Goal: Task Accomplishment & Management: Complete application form

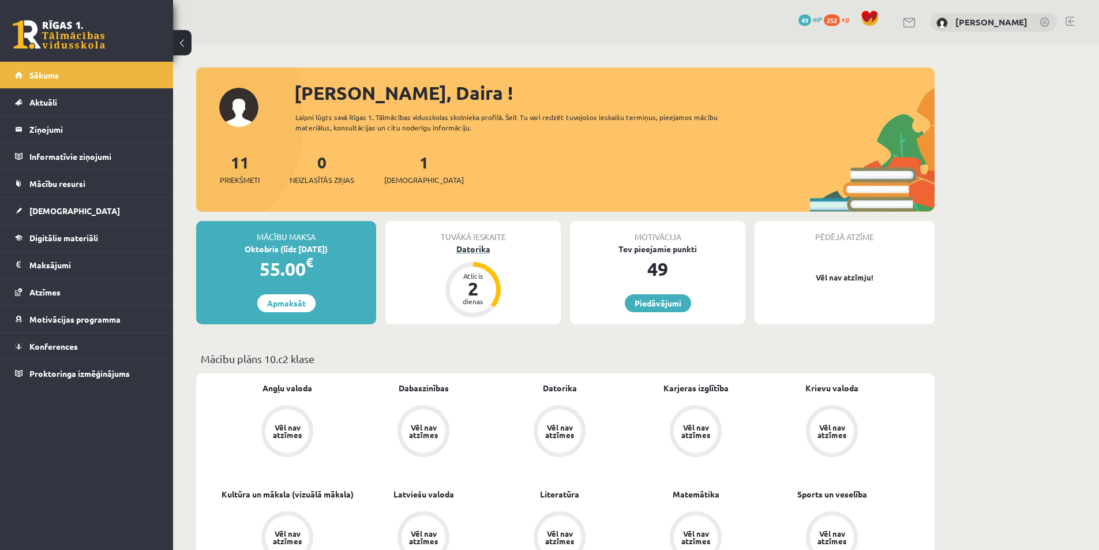
click at [473, 247] on div "Datorika" at bounding box center [472, 249] width 175 height 12
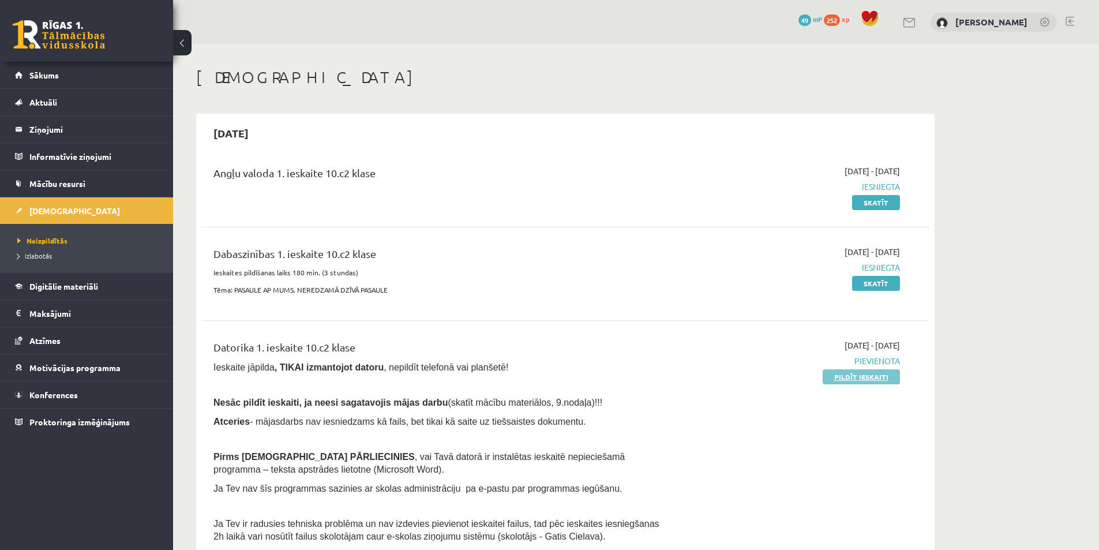
click at [863, 379] on link "Pildīt ieskaiti" at bounding box center [860, 376] width 77 height 15
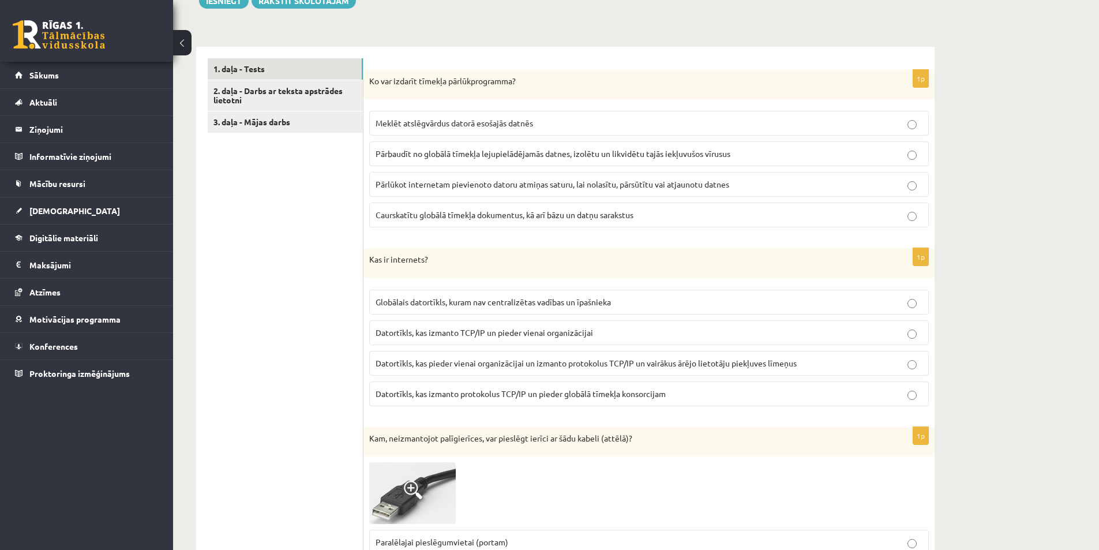
scroll to position [346, 0]
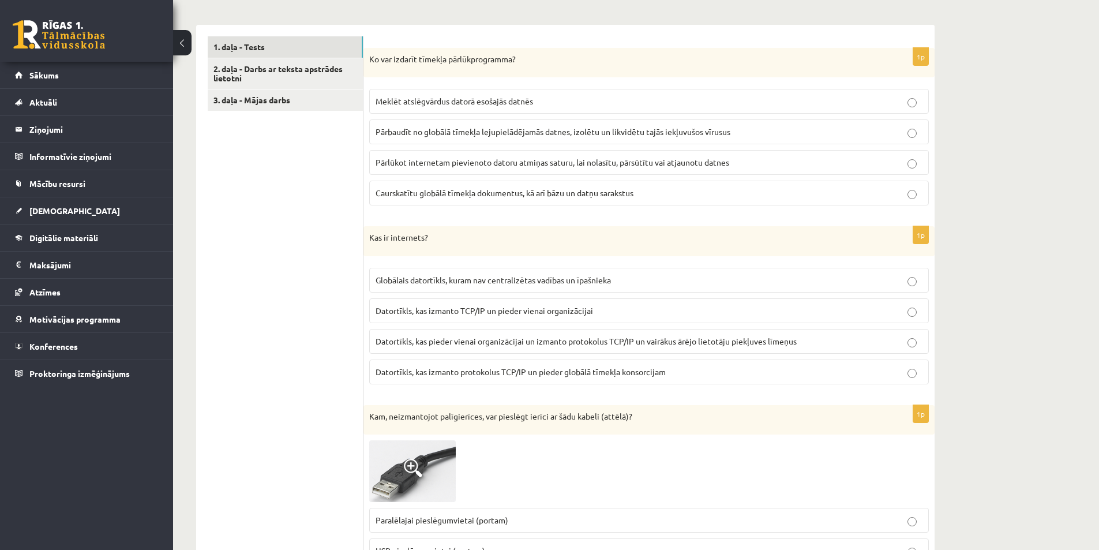
click at [585, 193] on span "Caurskatītu globālā tīmekļa dokumentus, kā arī bāzu un datņu sarakstus" at bounding box center [504, 192] width 258 height 10
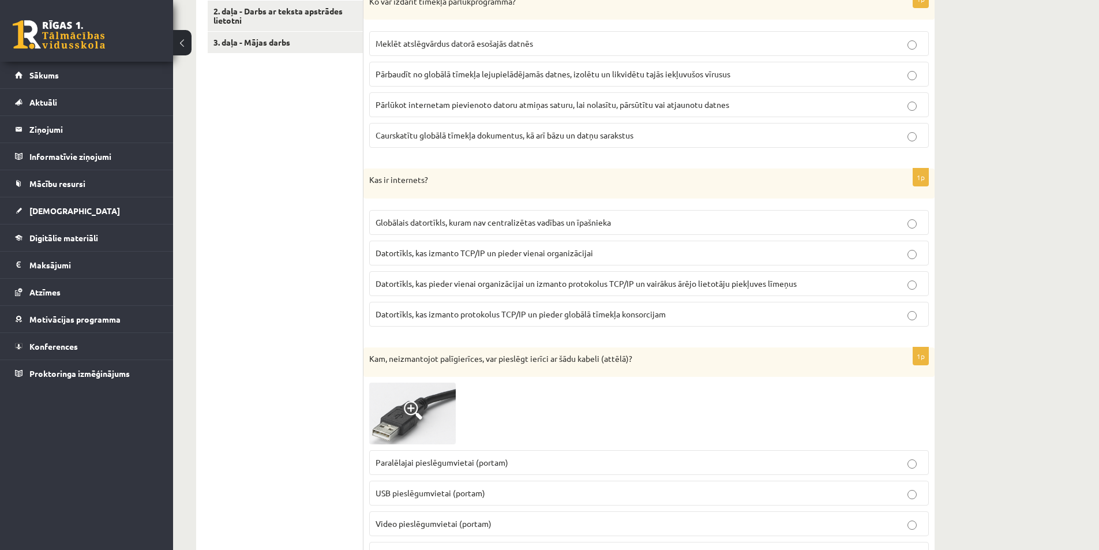
scroll to position [461, 0]
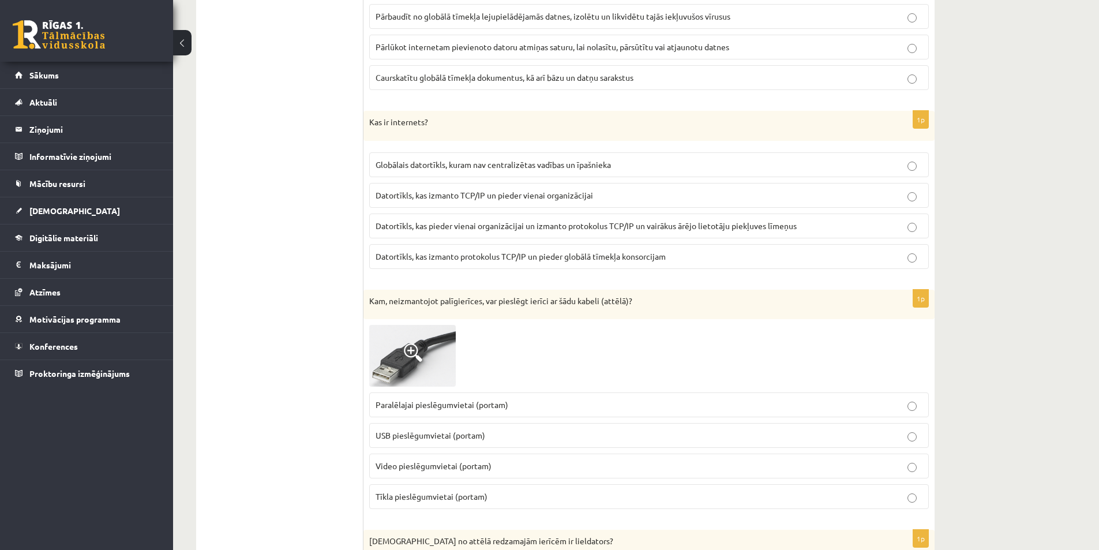
click at [454, 163] on span "Globālais datortīkls, kuram nav centralizētas vadības un īpašnieka" at bounding box center [492, 164] width 235 height 10
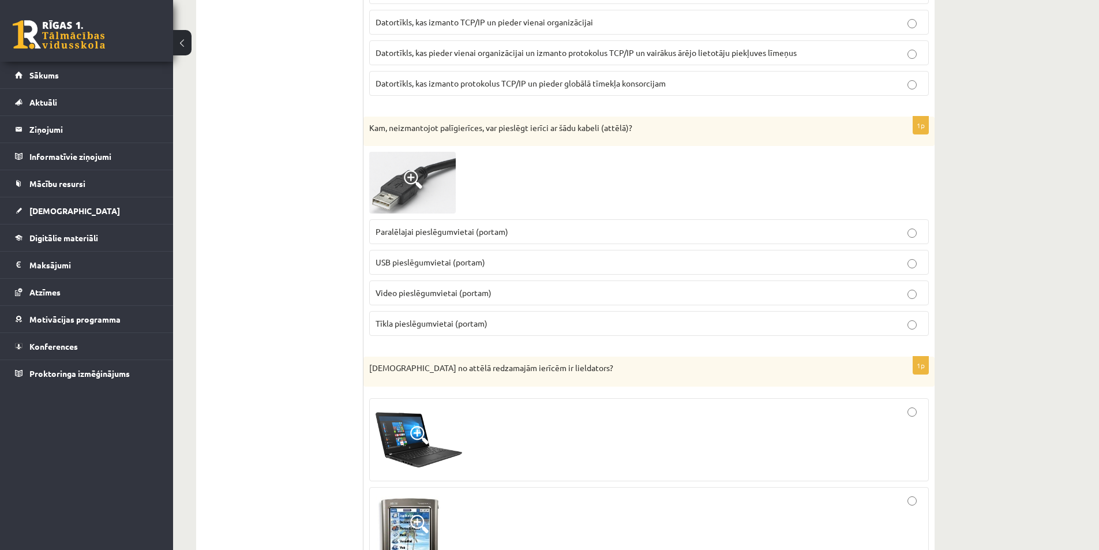
scroll to position [692, 0]
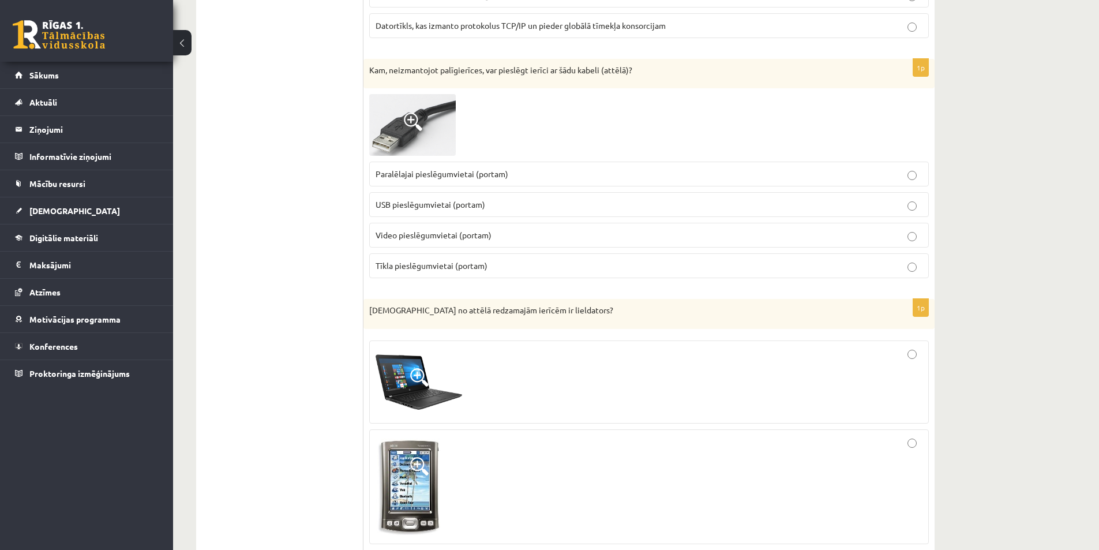
click at [443, 201] on span "USB pieslēgumvietai (portam)" at bounding box center [430, 204] width 110 height 10
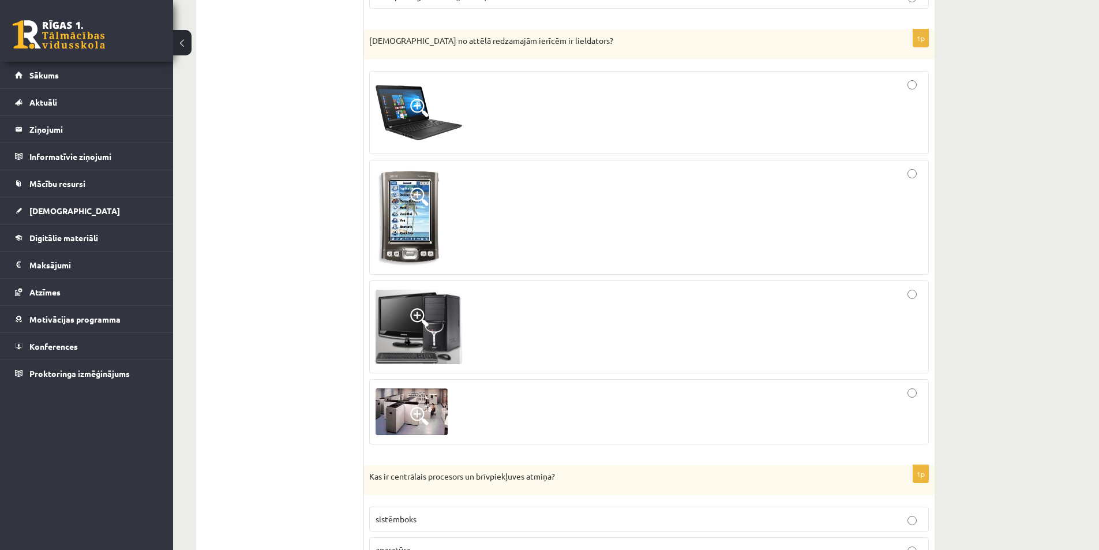
scroll to position [980, 0]
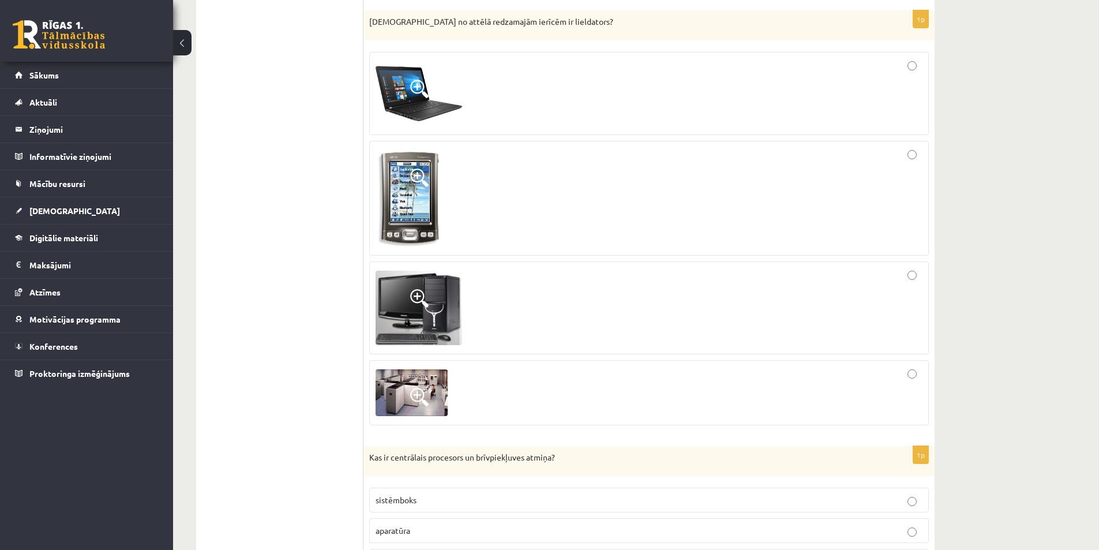
click at [420, 394] on span at bounding box center [419, 397] width 18 height 18
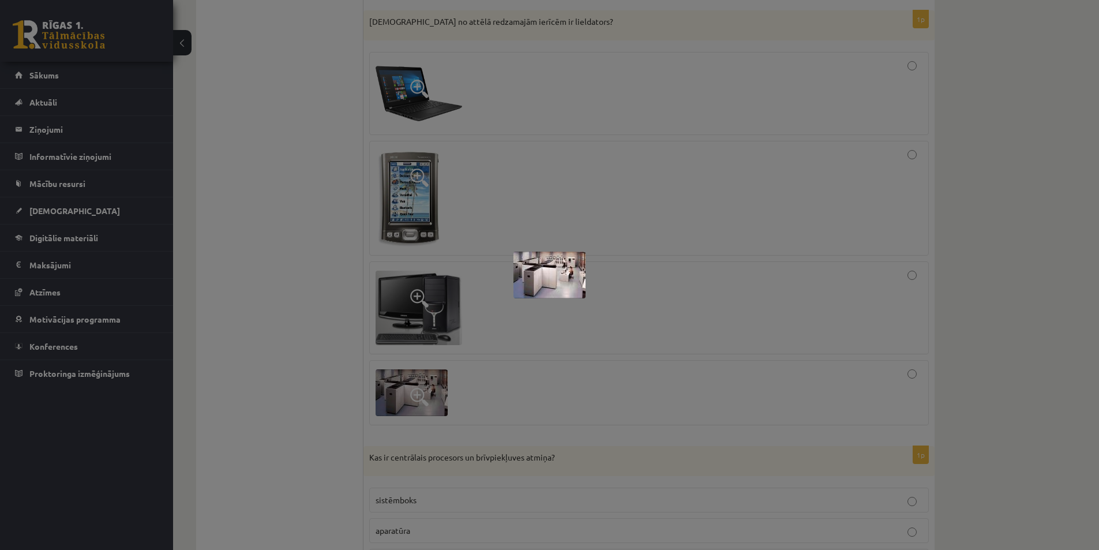
click at [525, 404] on div at bounding box center [549, 275] width 1099 height 550
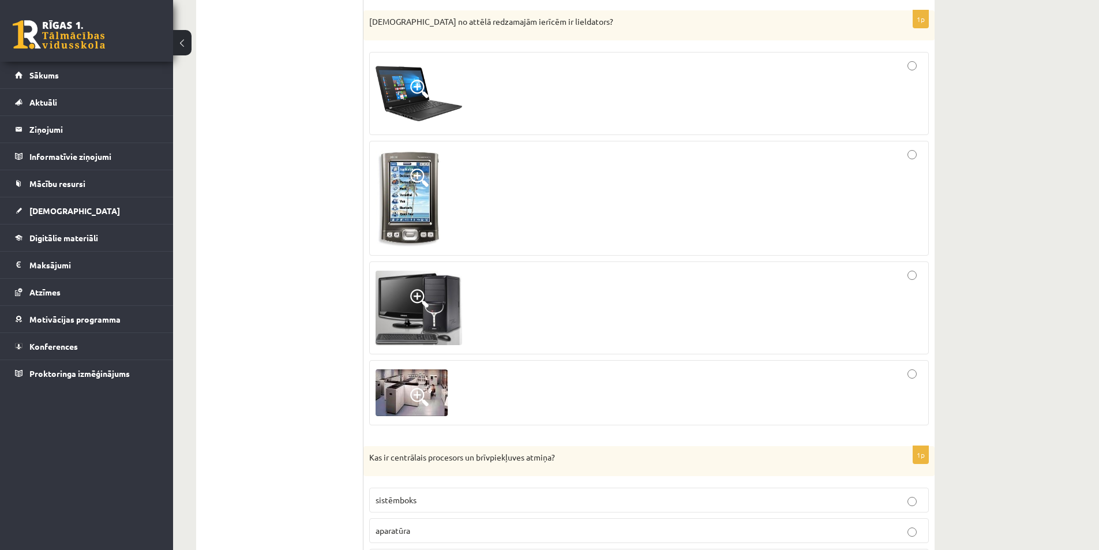
click at [596, 404] on div at bounding box center [648, 392] width 547 height 52
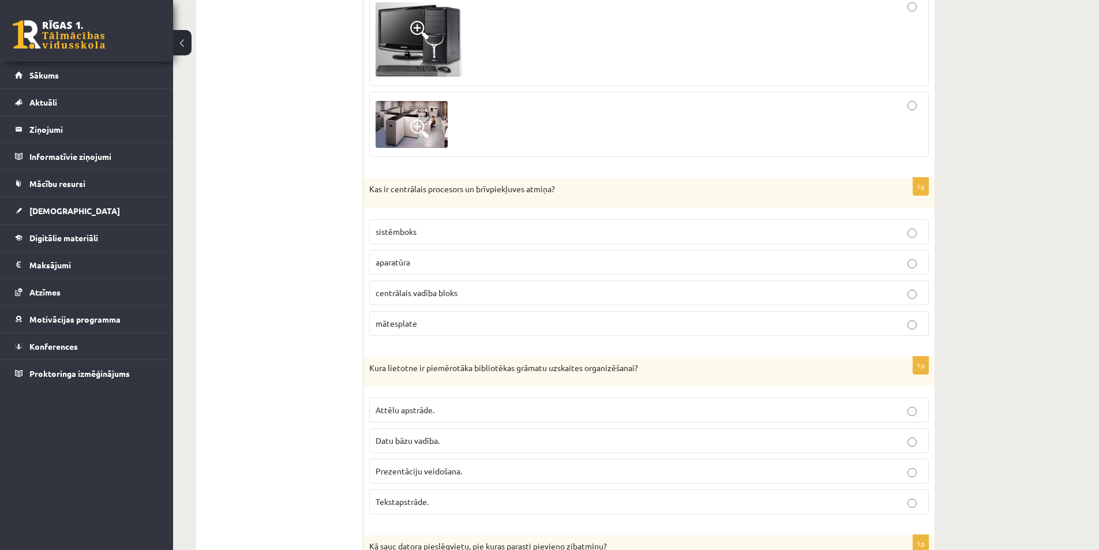
scroll to position [1269, 0]
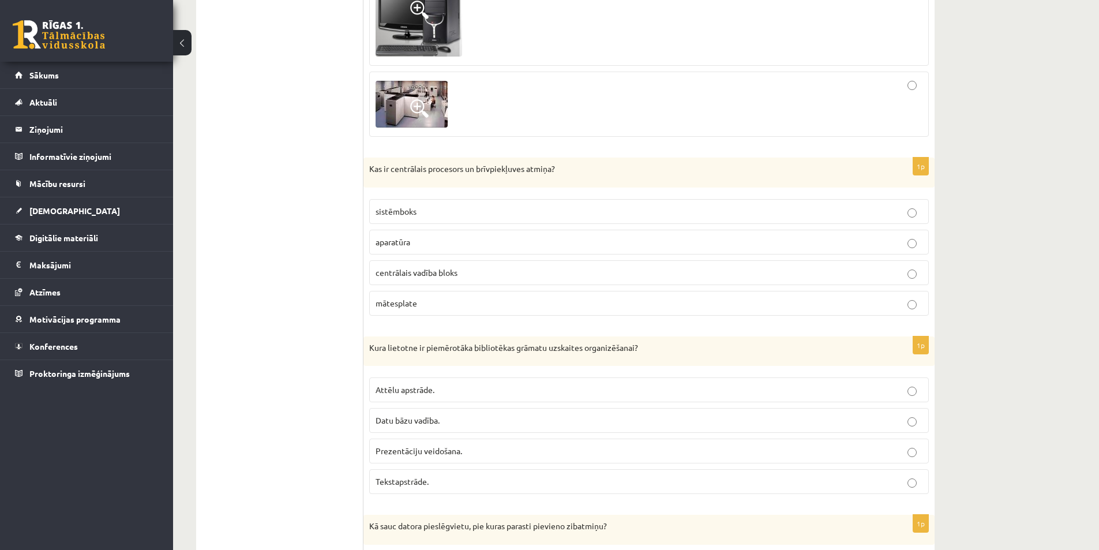
click at [468, 273] on p "centrālais vadība bloks" at bounding box center [648, 272] width 547 height 12
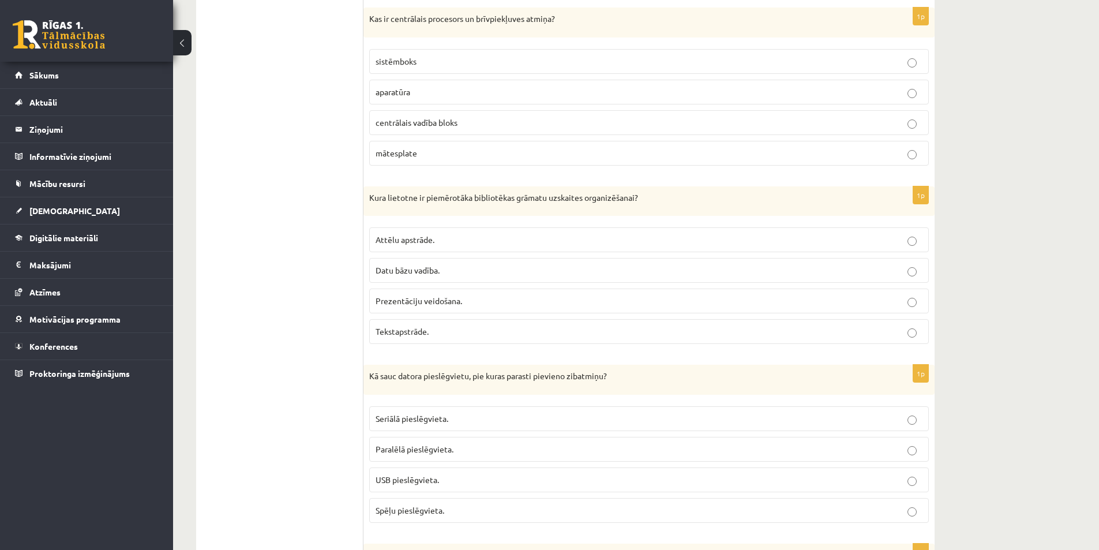
scroll to position [1442, 0]
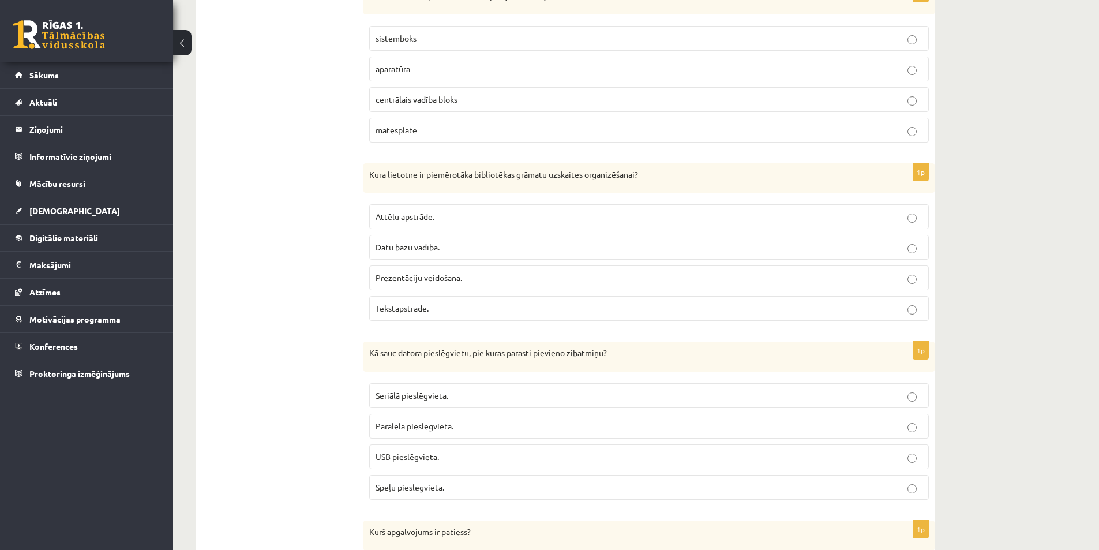
click at [430, 245] on span "Datu bāzu vadība." at bounding box center [407, 247] width 64 height 10
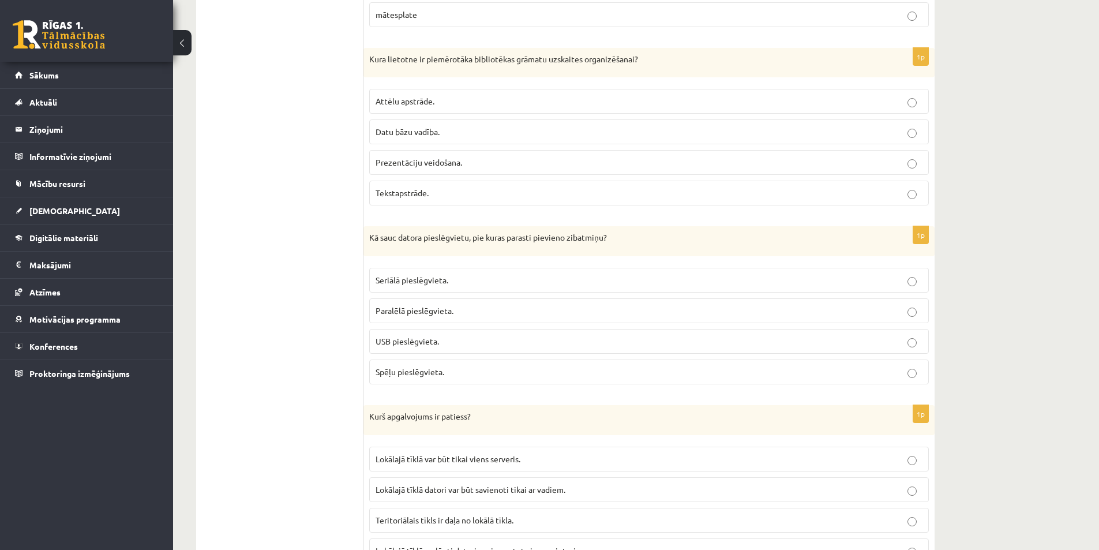
scroll to position [1615, 0]
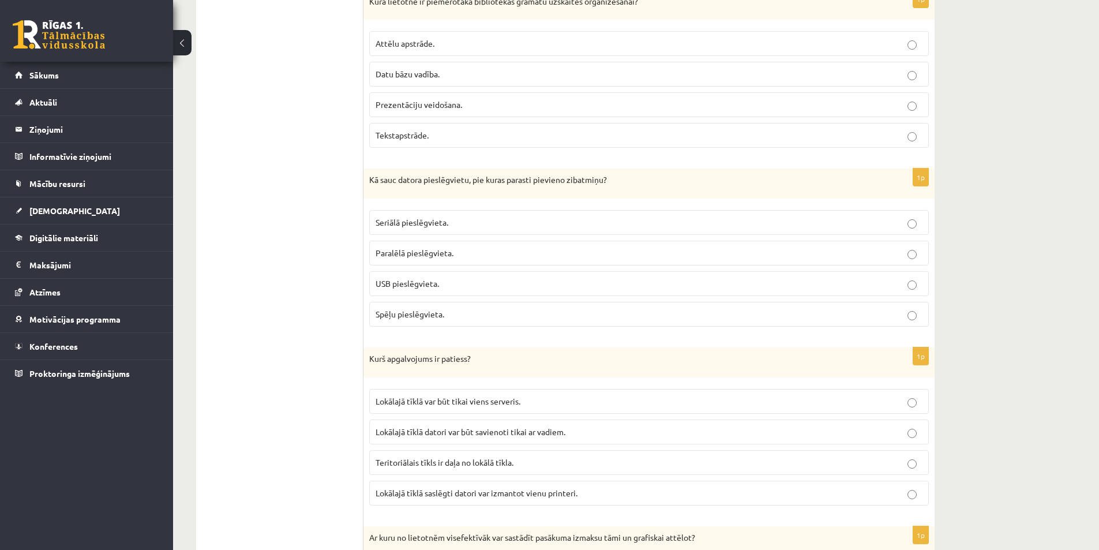
click at [423, 285] on span "USB pieslēgvieta." at bounding box center [406, 283] width 63 height 10
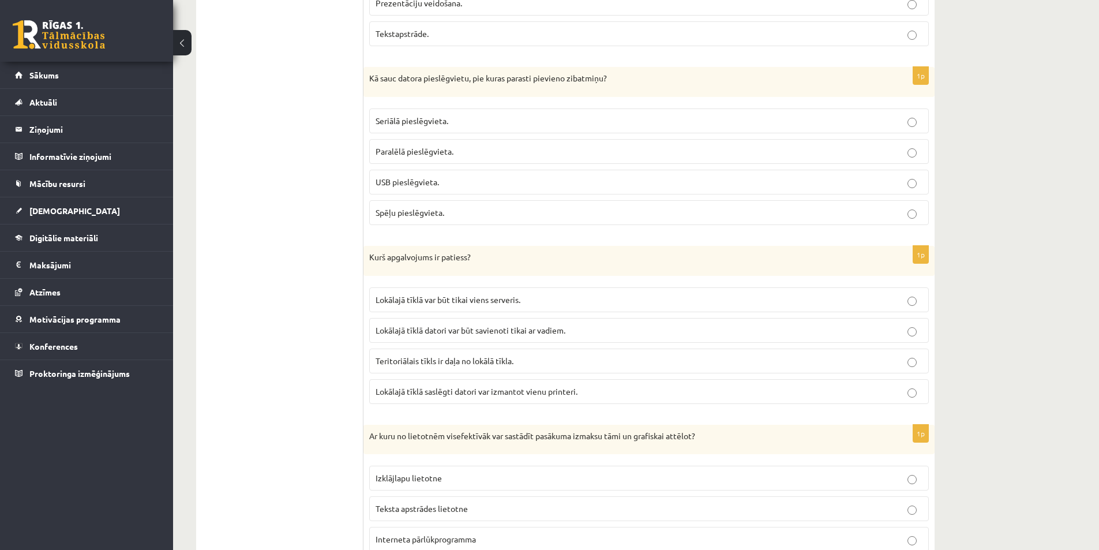
scroll to position [1730, 0]
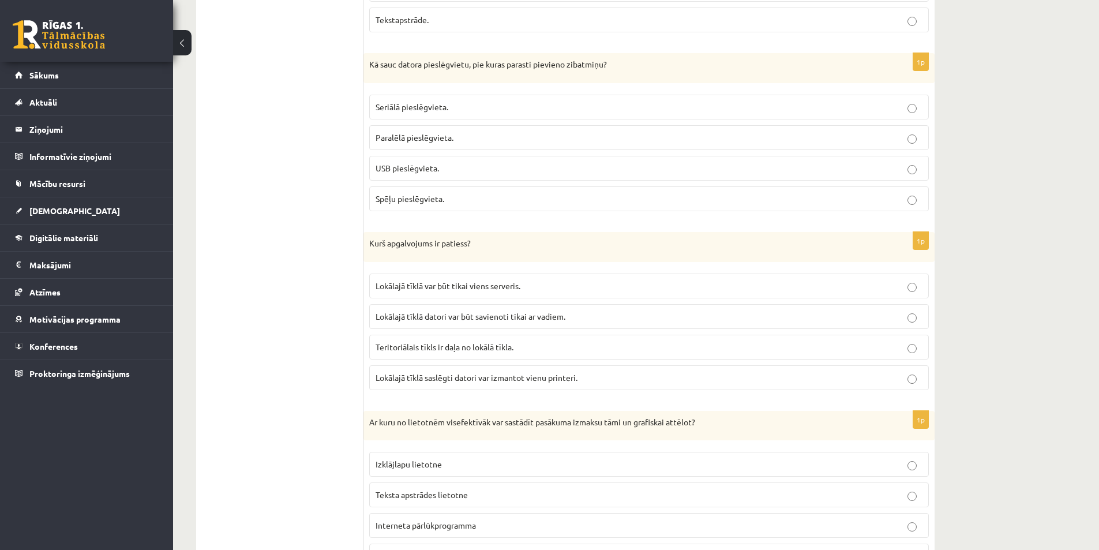
click at [495, 287] on span "Lokālajā tīklā var būt tikai viens serveris." at bounding box center [447, 285] width 145 height 10
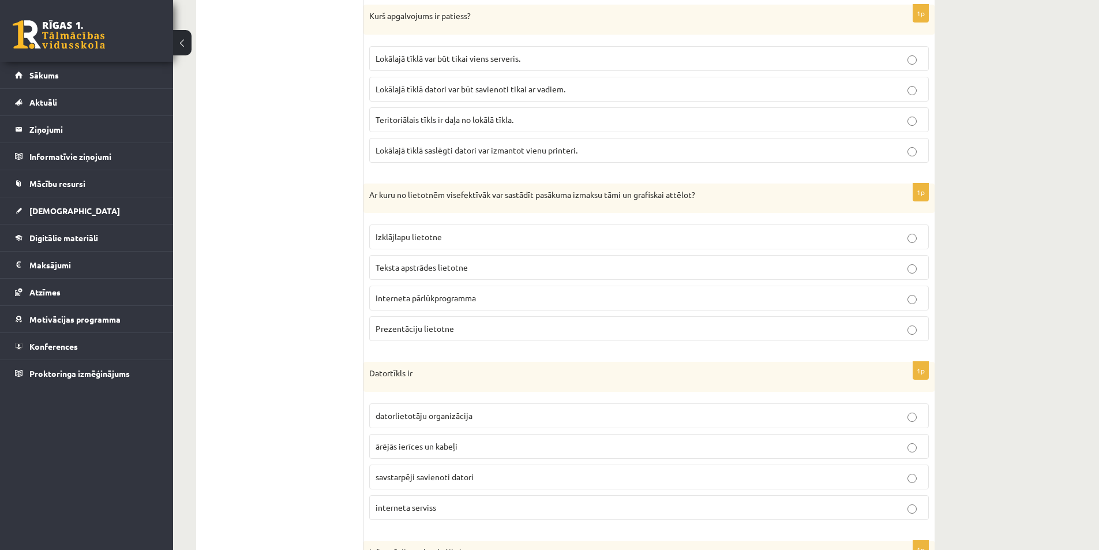
scroll to position [1961, 0]
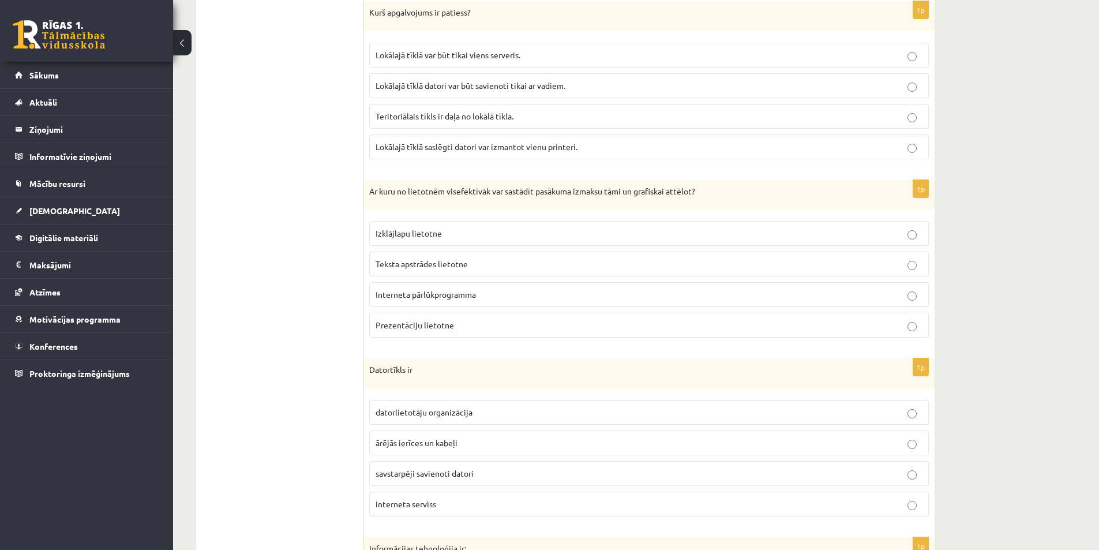
click at [425, 232] on span "Izklājlapu lietotne" at bounding box center [408, 233] width 66 height 10
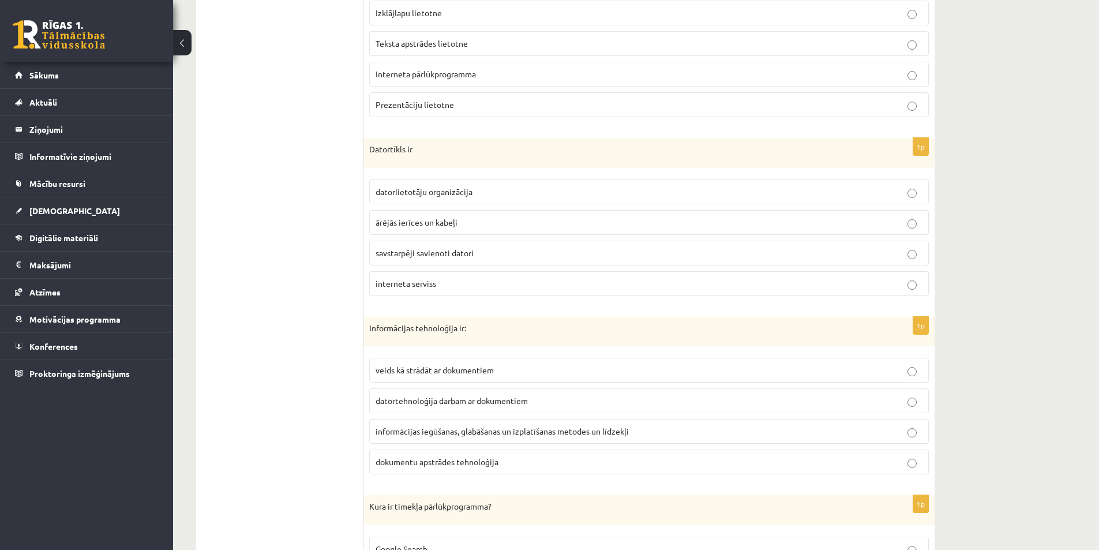
scroll to position [2191, 0]
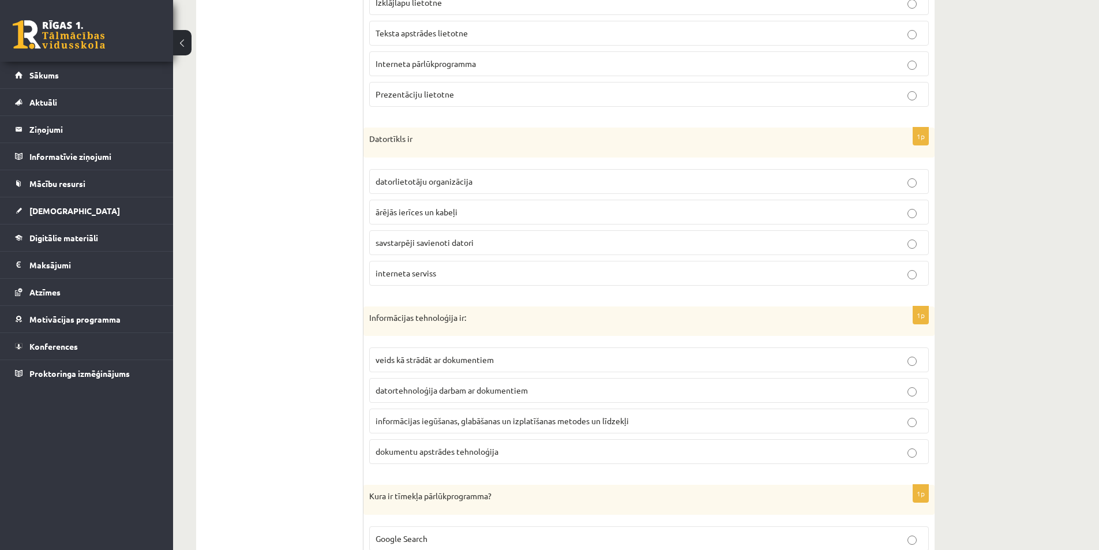
click at [411, 270] on span "interneta serviss" at bounding box center [405, 273] width 61 height 10
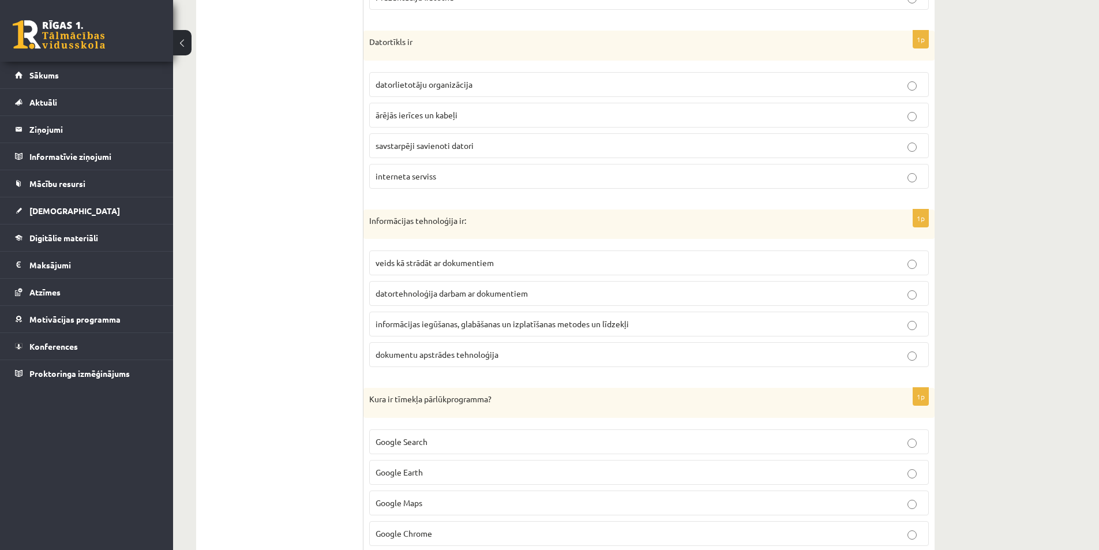
scroll to position [2307, 0]
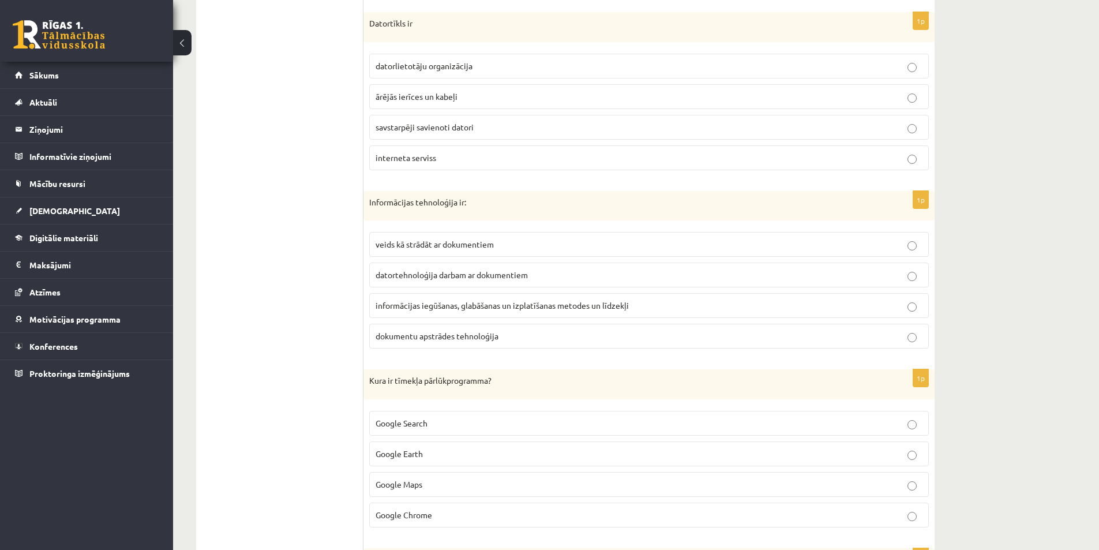
click at [455, 309] on span "informācijas iegūšanas, glabāšanas un izplatīšanas metodes un līdzekļi" at bounding box center [501, 305] width 253 height 10
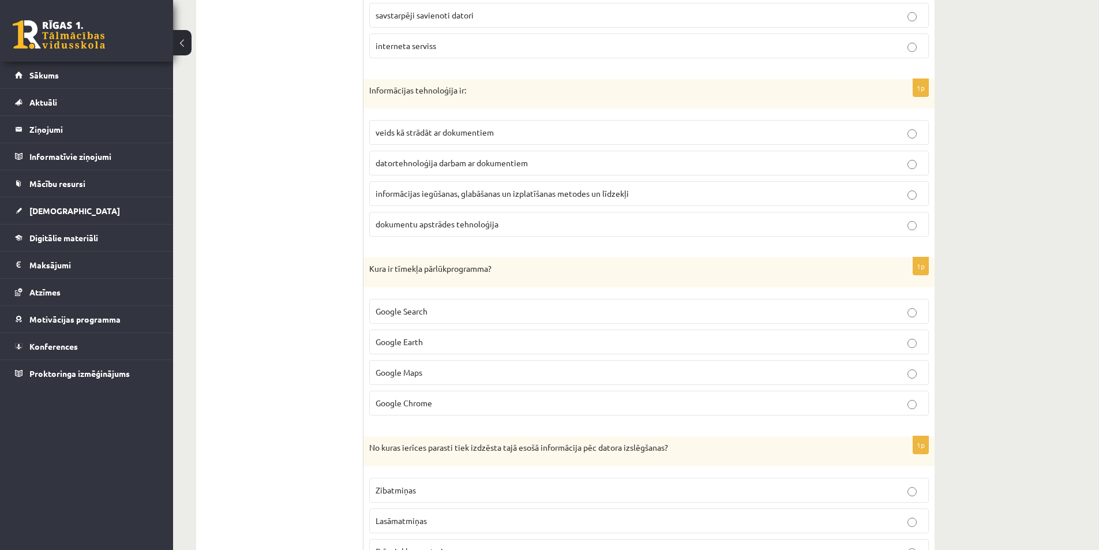
scroll to position [2422, 0]
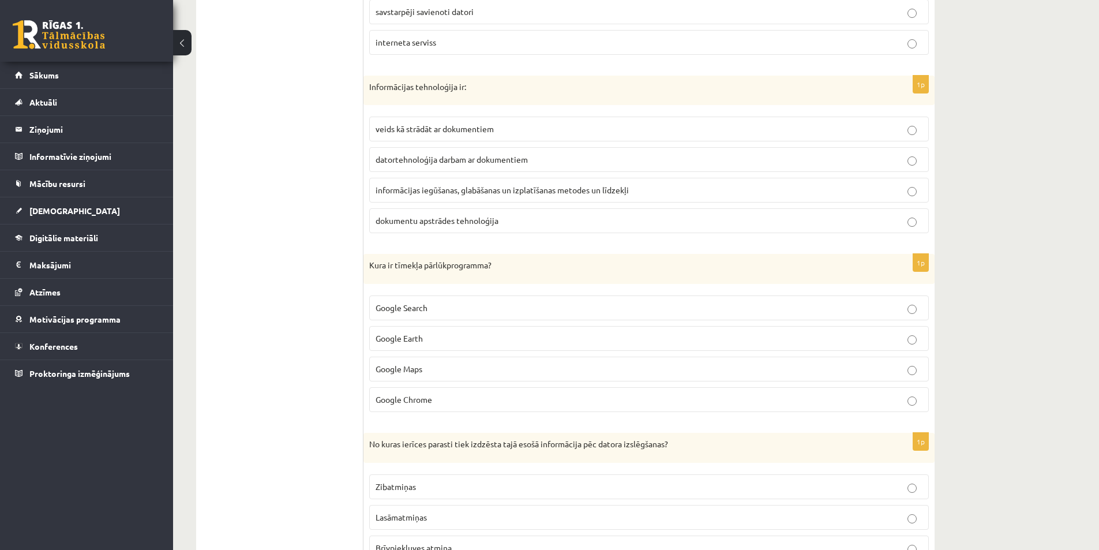
click at [420, 398] on span "Google Chrome" at bounding box center [403, 399] width 57 height 10
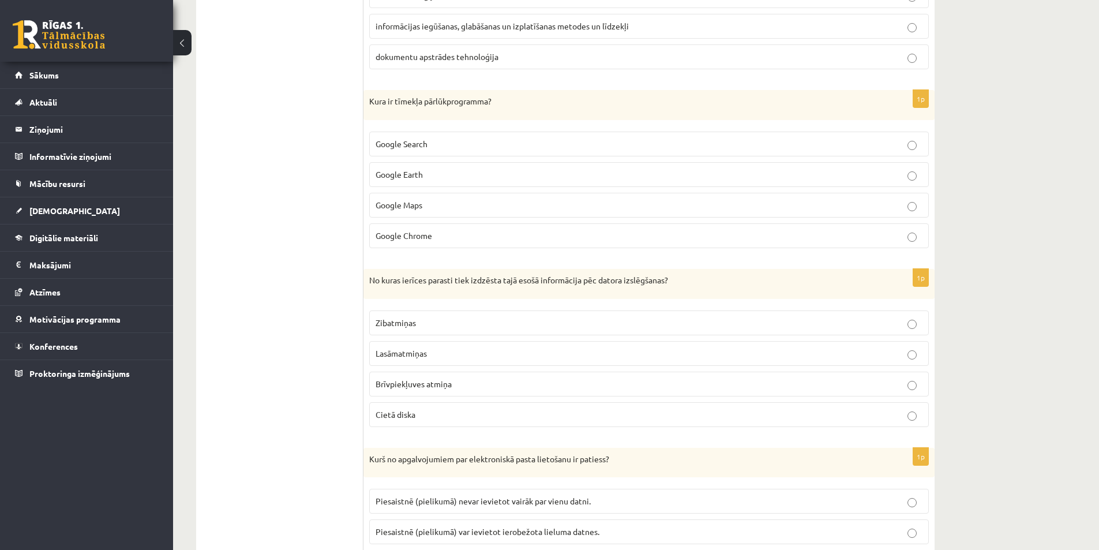
scroll to position [2595, 0]
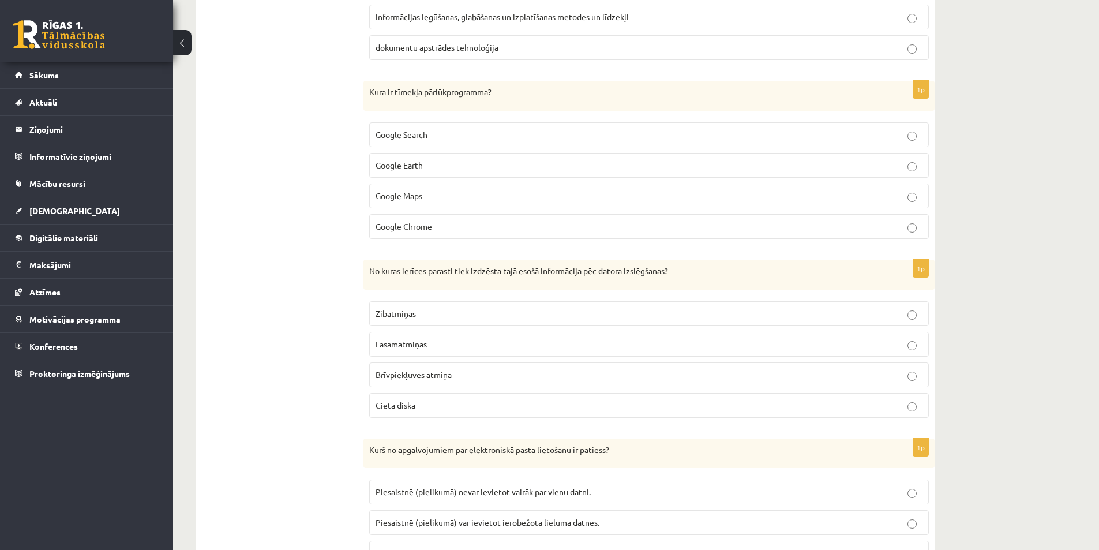
click at [440, 347] on p "Lasāmatmiņas" at bounding box center [648, 344] width 547 height 12
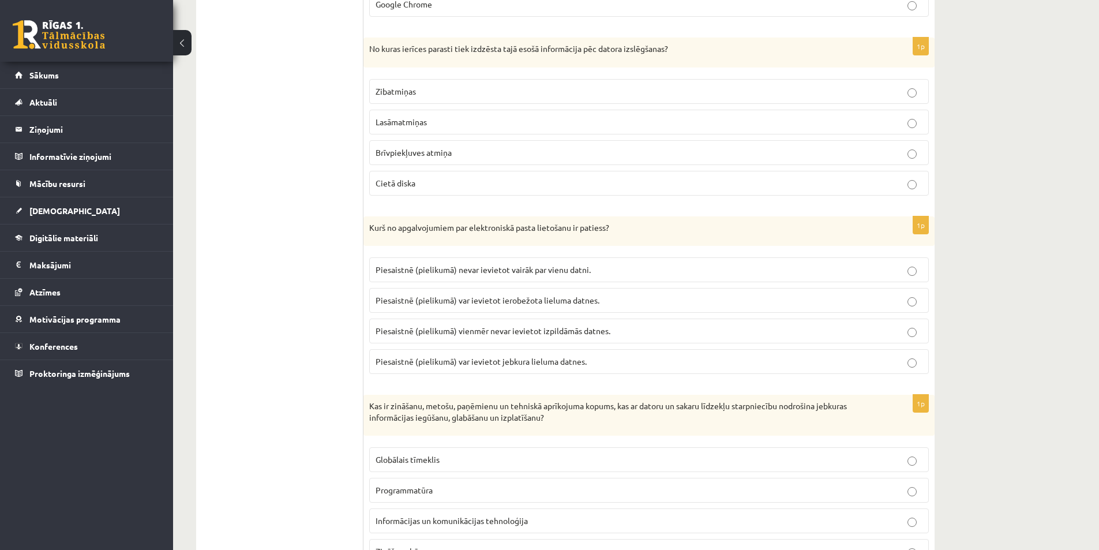
scroll to position [2883, 0]
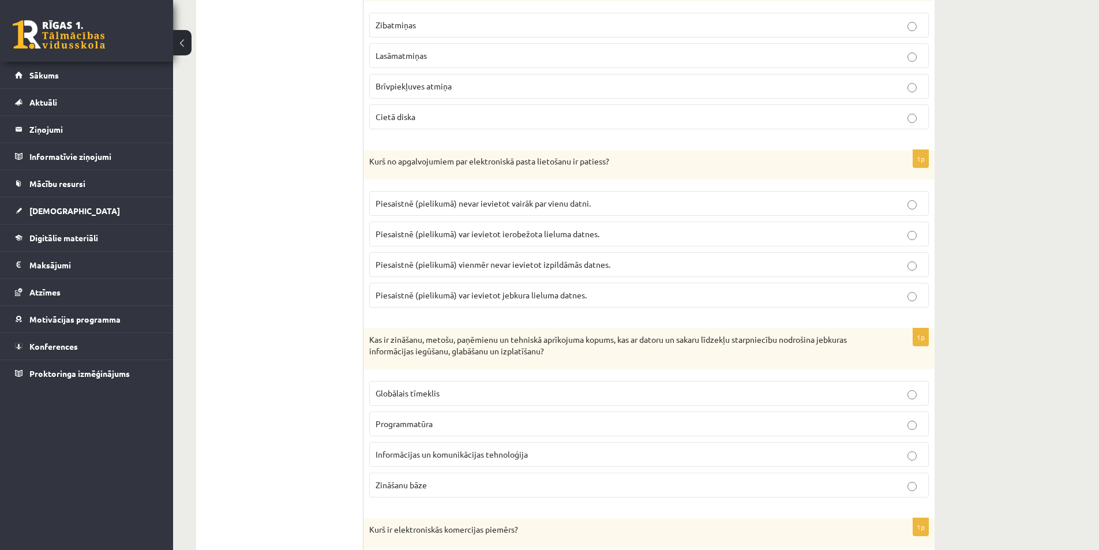
click at [499, 231] on span "Piesaistnē (pielikumā) var ievietot ierobežota lieluma datnes." at bounding box center [487, 233] width 224 height 10
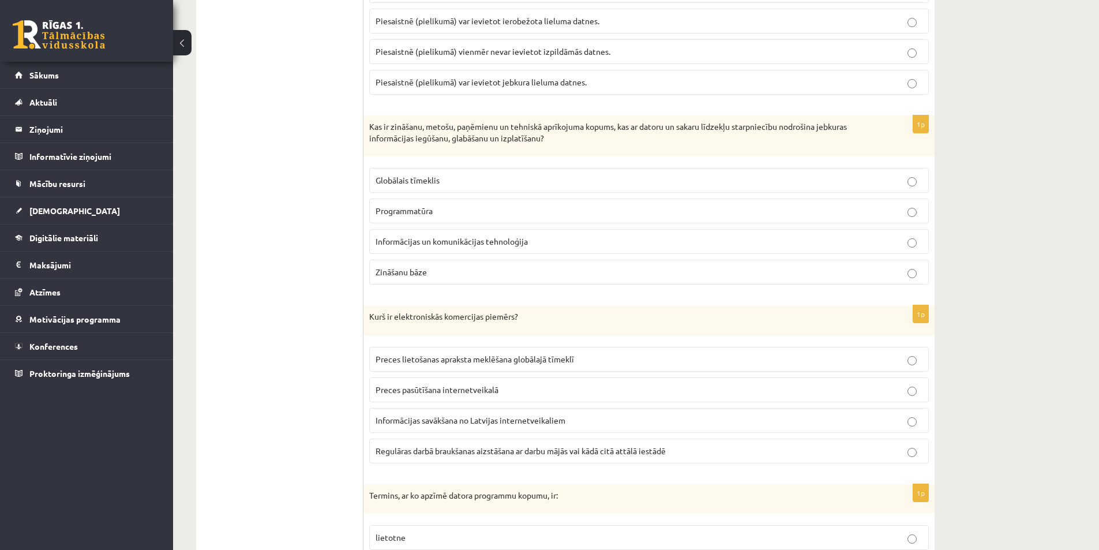
scroll to position [3114, 0]
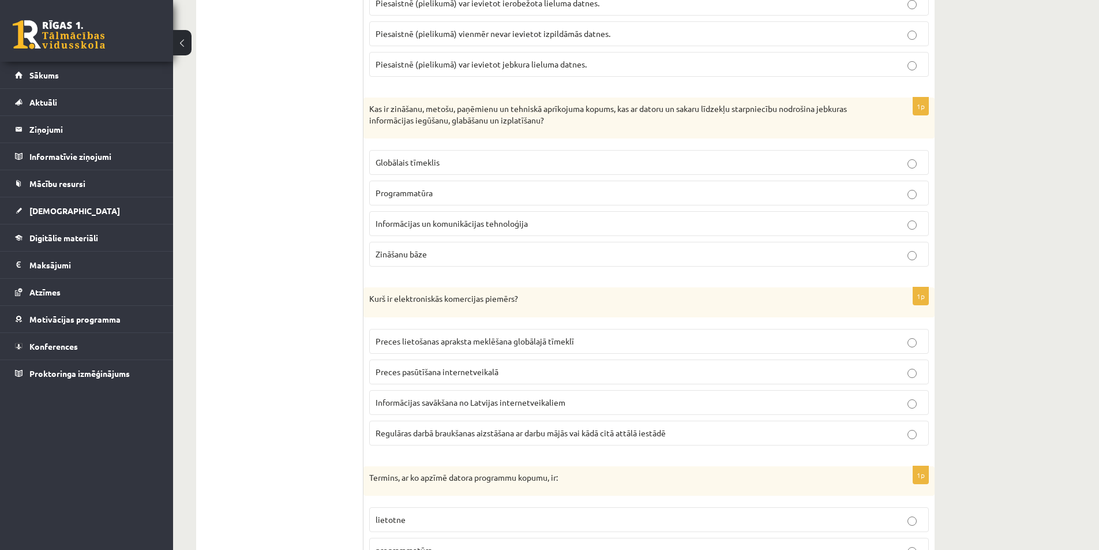
click at [446, 163] on p "Globālais tīmeklis" at bounding box center [648, 162] width 547 height 12
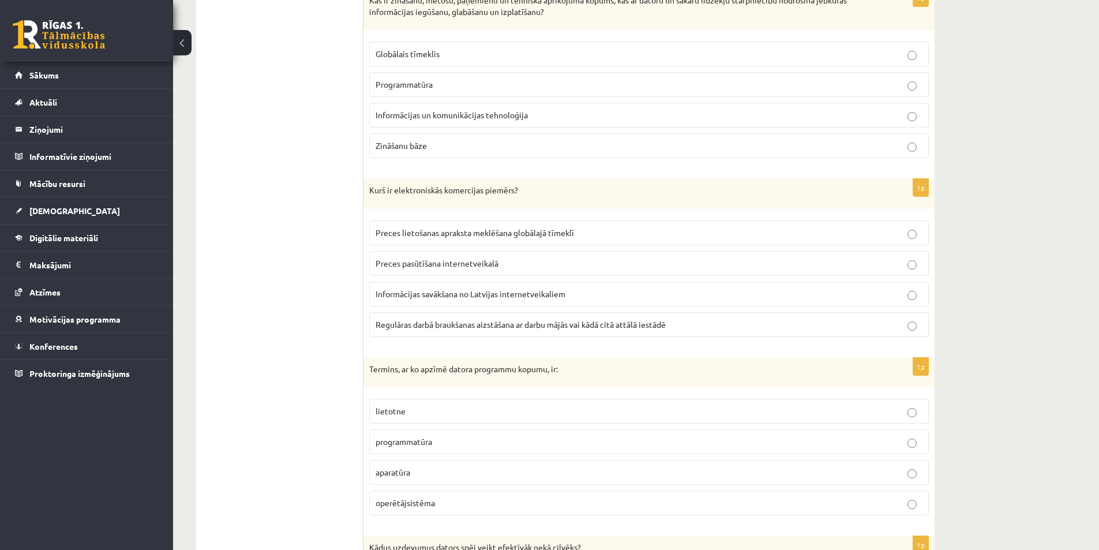
scroll to position [3229, 0]
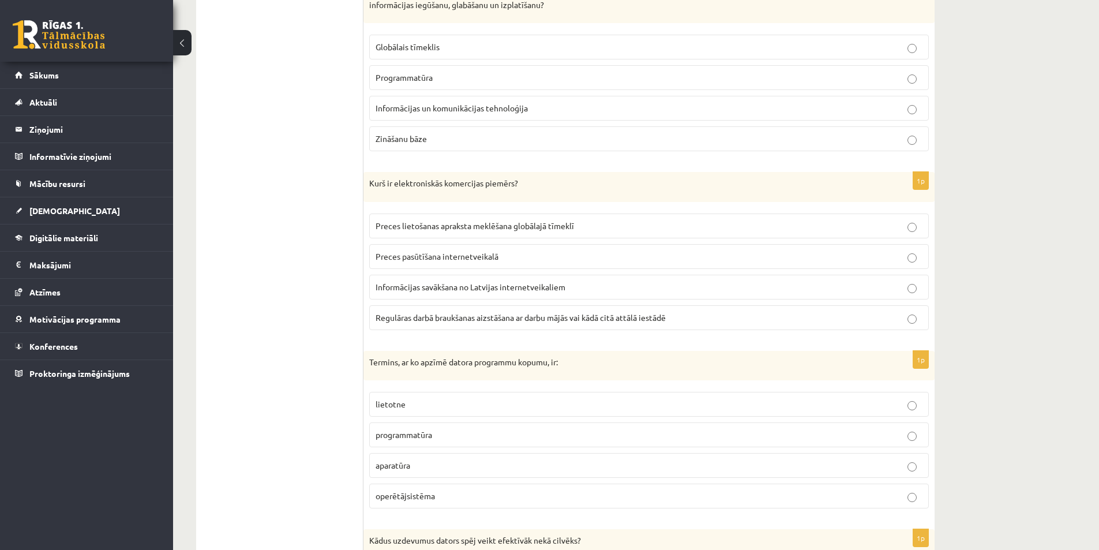
click at [468, 260] on span "Preces pasūtīšana internetveikalā" at bounding box center [436, 256] width 123 height 10
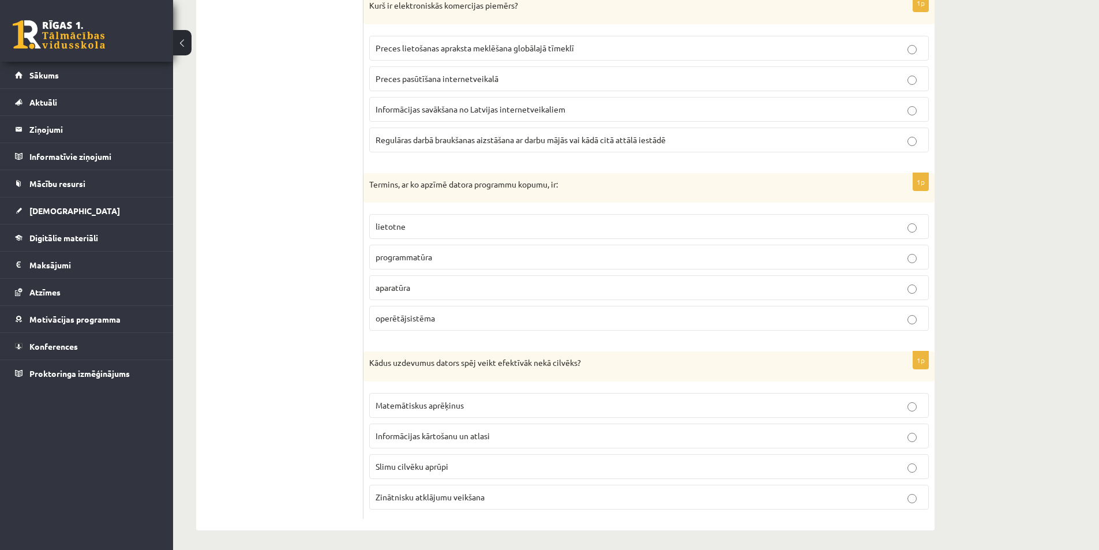
scroll to position [3411, 0]
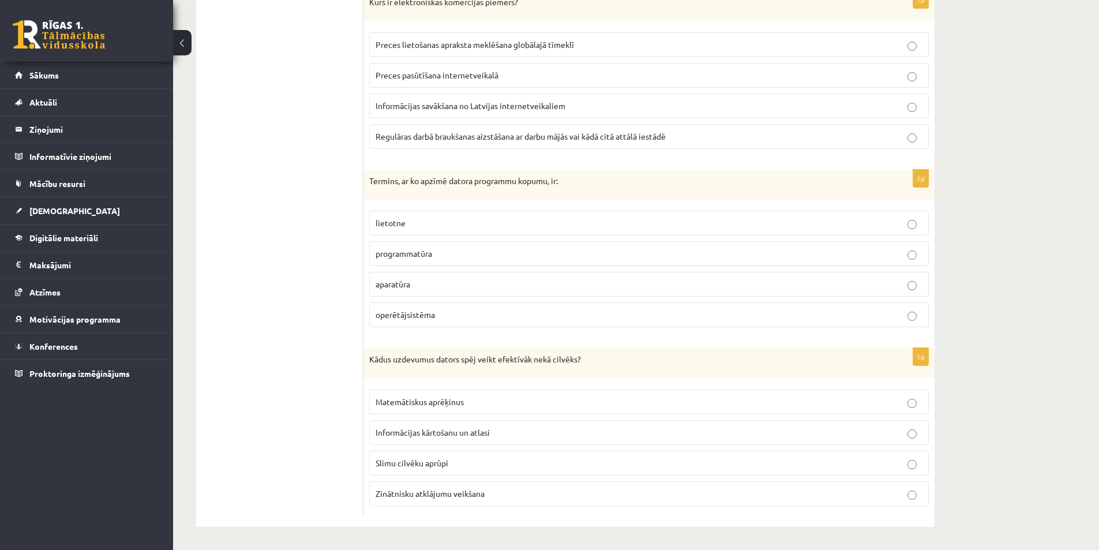
click at [450, 252] on p "programmatūra" at bounding box center [648, 253] width 547 height 12
click at [417, 409] on label "Matemātiskus aprēķinus" at bounding box center [648, 401] width 559 height 25
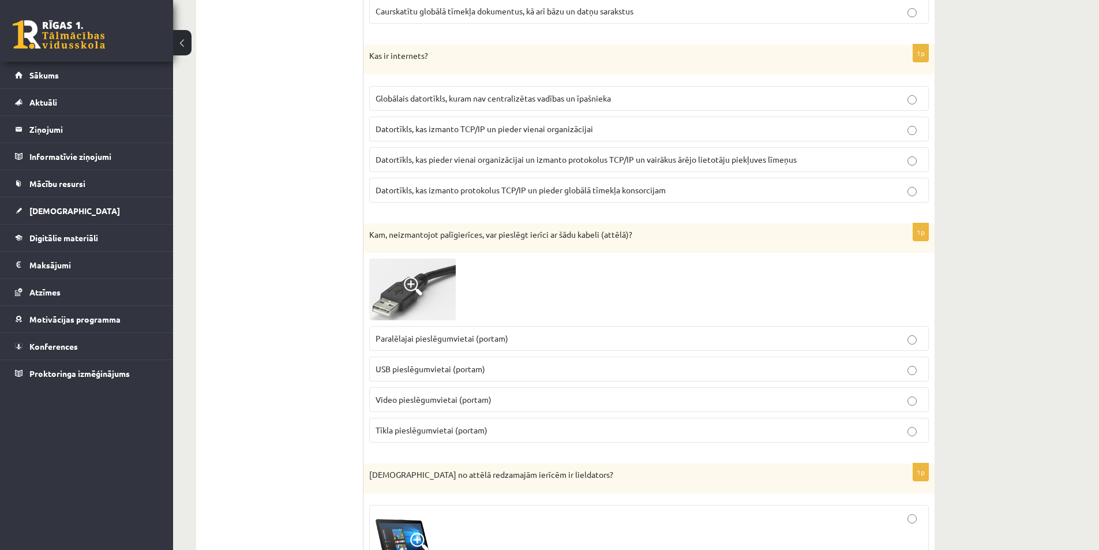
scroll to position [124, 0]
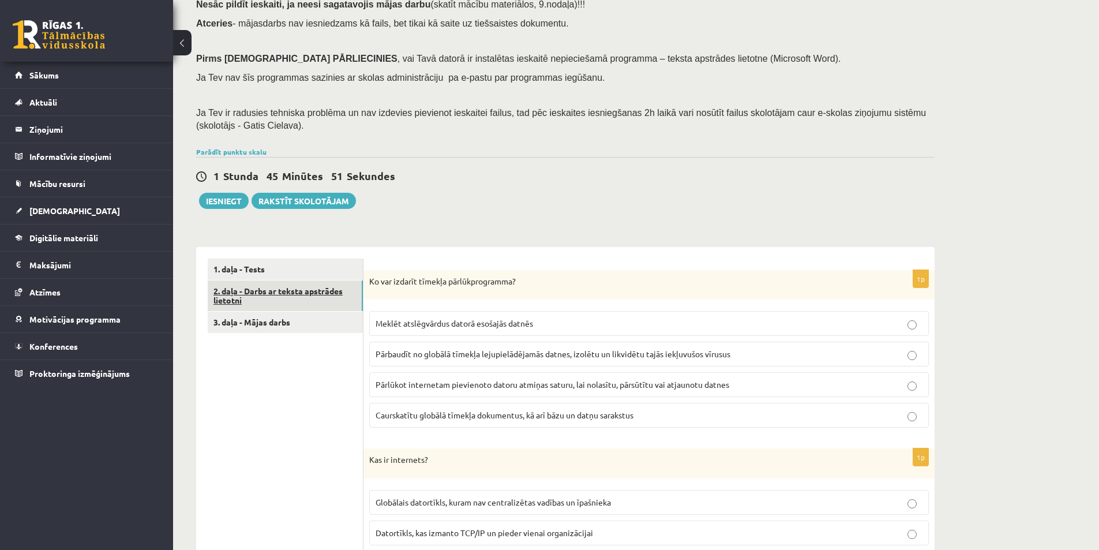
click at [257, 295] on link "2. daļa - Darbs ar teksta apstrādes lietotni" at bounding box center [285, 295] width 155 height 31
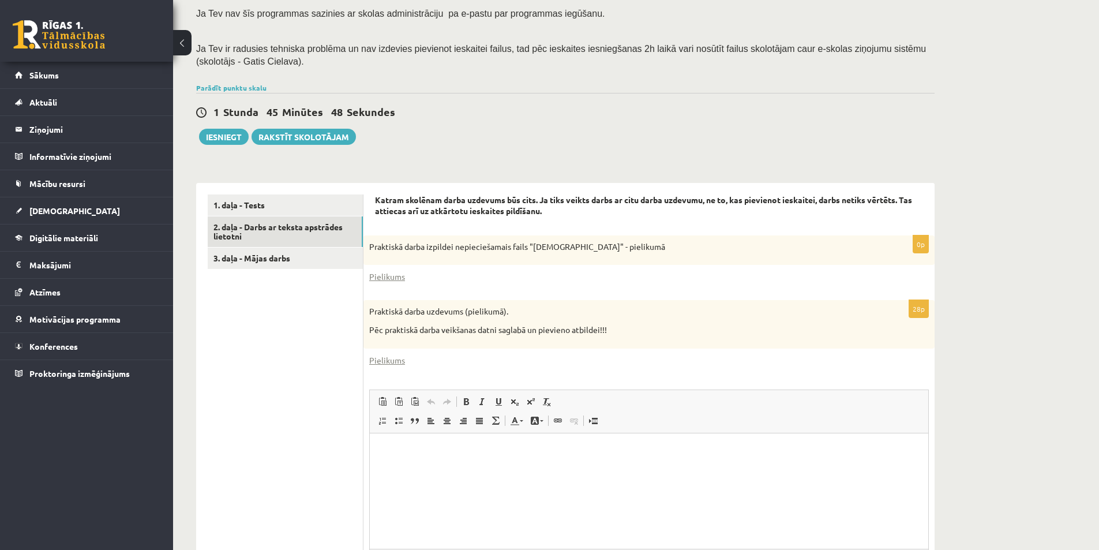
scroll to position [0, 0]
click at [392, 277] on link "Pielikums" at bounding box center [387, 276] width 36 height 12
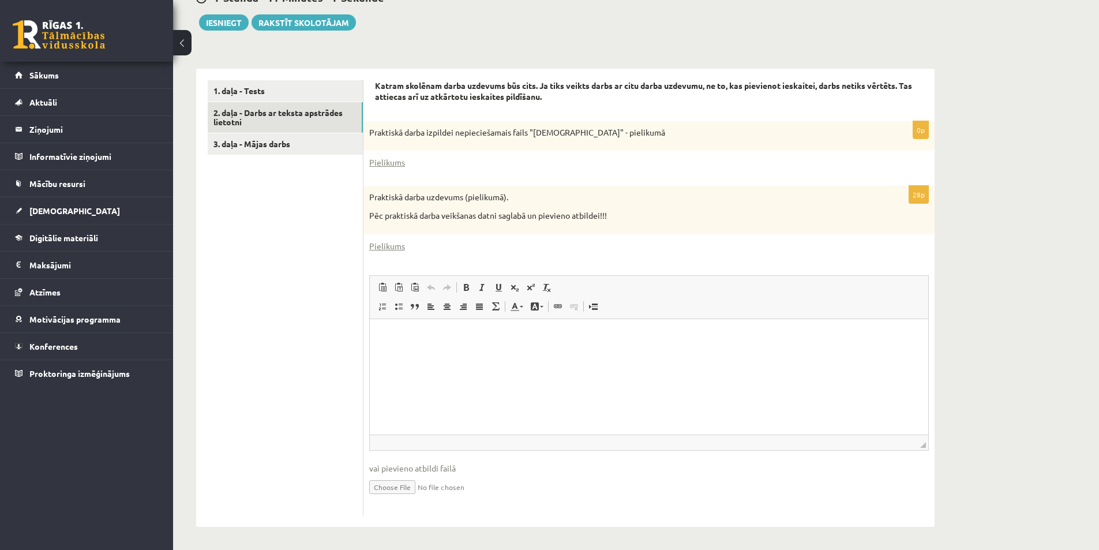
scroll to position [303, 0]
click at [385, 247] on link "Pielikums" at bounding box center [387, 245] width 36 height 12
